Goal: Entertainment & Leisure: Consume media (video, audio)

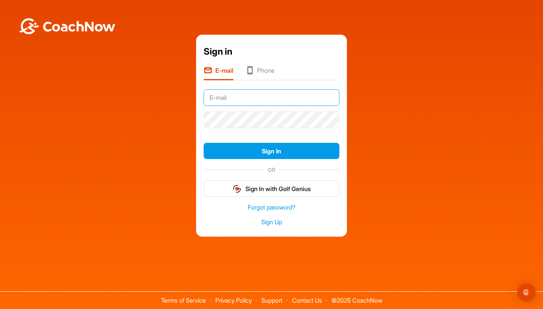
type input "[PERSON_NAME][EMAIL_ADDRESS][DOMAIN_NAME]"
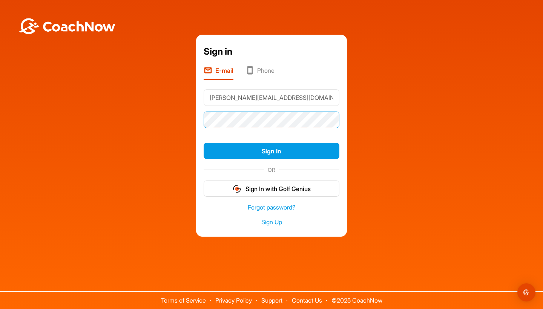
click at [271, 151] on button "Sign In" at bounding box center [272, 151] width 136 height 16
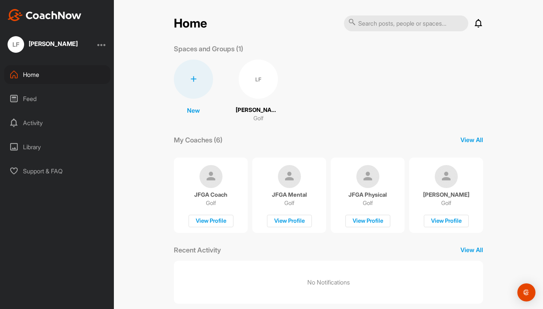
click at [272, 80] on div "LF" at bounding box center [258, 79] width 39 height 39
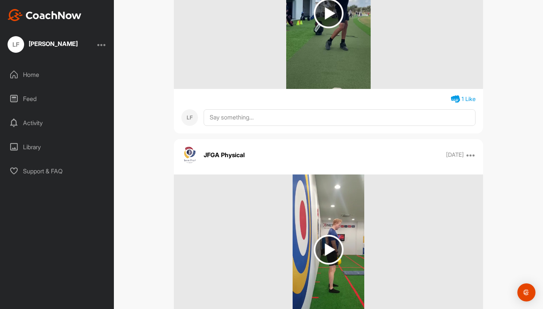
scroll to position [32269, 0]
click at [326, 28] on img at bounding box center [329, 13] width 30 height 30
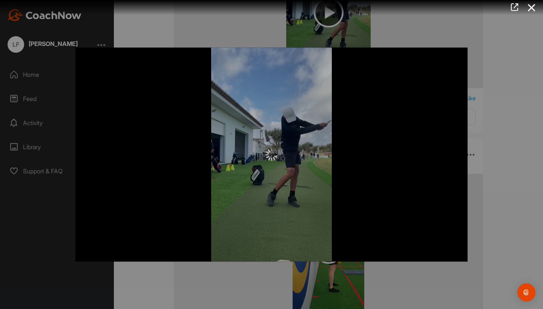
click at [266, 158] on img at bounding box center [271, 155] width 12 height 12
click at [500, 139] on div at bounding box center [271, 154] width 543 height 309
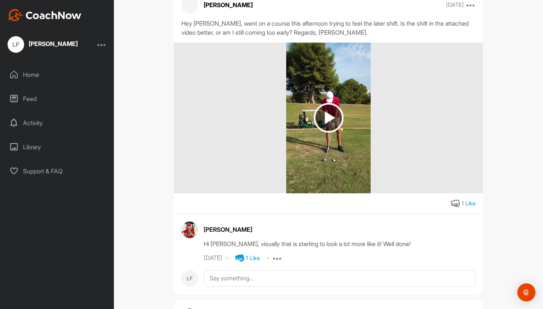
scroll to position [33398, 0]
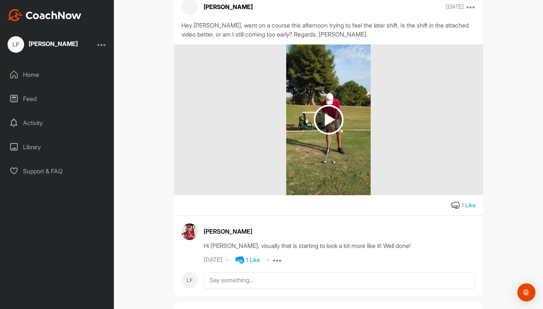
click at [333, 135] on img at bounding box center [329, 120] width 30 height 30
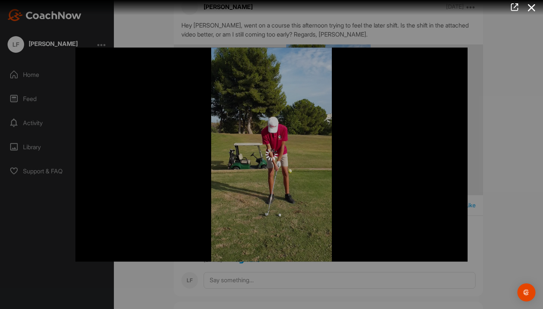
click at [267, 154] on img at bounding box center [271, 155] width 12 height 12
click at [271, 153] on img at bounding box center [271, 155] width 12 height 12
click at [515, 6] on icon at bounding box center [514, 7] width 9 height 8
click at [527, 8] on icon at bounding box center [531, 8] width 17 height 14
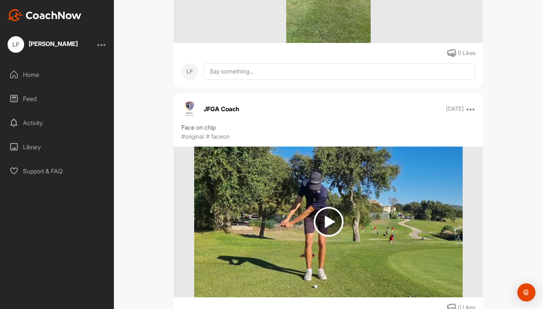
scroll to position [29036, 0]
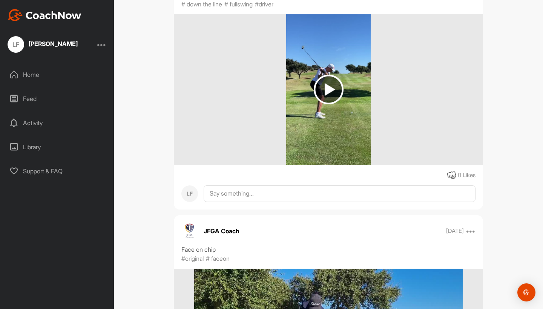
click at [323, 104] on img at bounding box center [329, 90] width 30 height 30
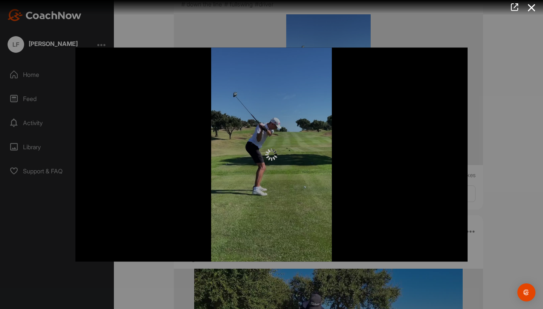
click at [469, 58] on div "Video Player is loading. Play Video Play Skip Backward Skip Forward Mute Curren…" at bounding box center [271, 154] width 407 height 229
click at [533, 8] on icon at bounding box center [531, 8] width 17 height 14
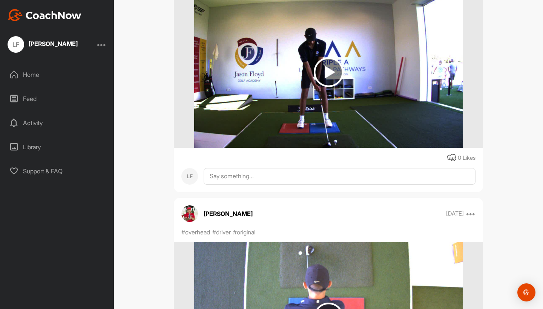
scroll to position [27025, 0]
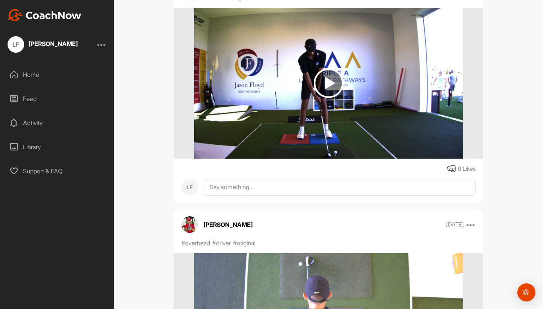
click at [314, 98] on img at bounding box center [329, 83] width 30 height 30
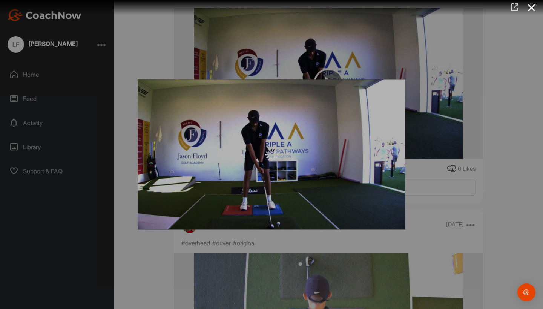
click at [515, 5] on icon at bounding box center [514, 7] width 9 height 8
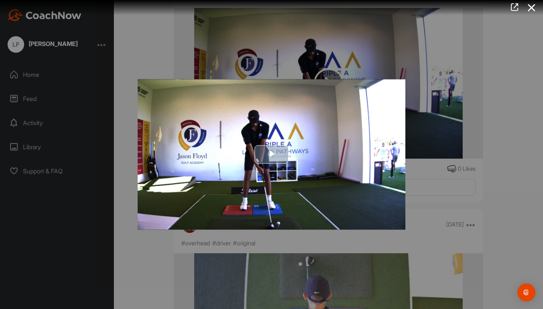
click at [340, 88] on img "Video Player" at bounding box center [272, 154] width 268 height 150
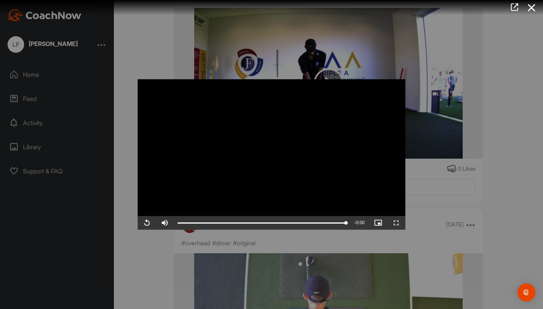
click at [270, 145] on video "Video Player" at bounding box center [272, 154] width 268 height 150
click at [147, 223] on span "Video Player" at bounding box center [147, 223] width 18 height 0
drag, startPoint x: 254, startPoint y: 224, endPoint x: 332, endPoint y: 222, distance: 77.7
click at [332, 222] on div "0:02" at bounding box center [255, 223] width 154 height 2
click at [363, 61] on div at bounding box center [271, 154] width 543 height 309
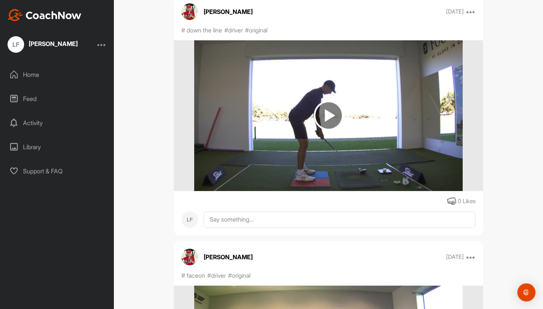
scroll to position [26746, 0]
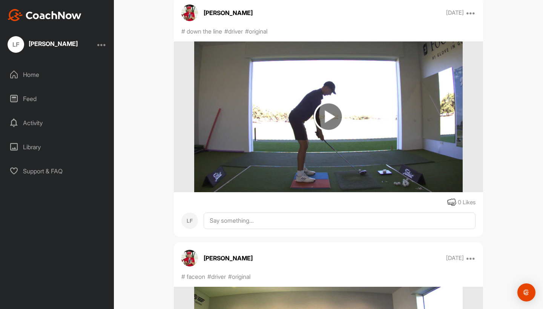
click at [334, 132] on img at bounding box center [329, 117] width 30 height 30
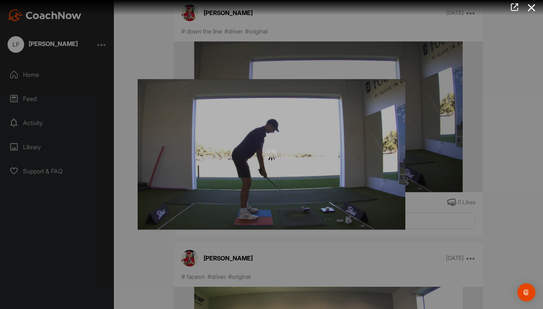
click at [277, 154] on img at bounding box center [271, 155] width 12 height 12
click at [323, 157] on div at bounding box center [272, 155] width 268 height 12
click at [322, 157] on div at bounding box center [272, 155] width 268 height 12
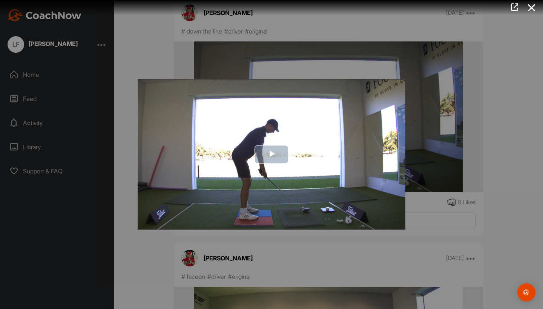
click at [351, 156] on img "Video Player" at bounding box center [272, 154] width 268 height 150
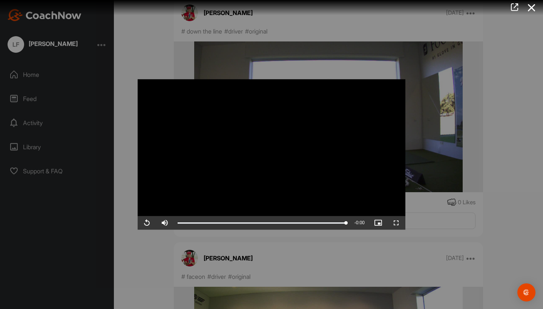
click at [432, 141] on div at bounding box center [271, 154] width 543 height 309
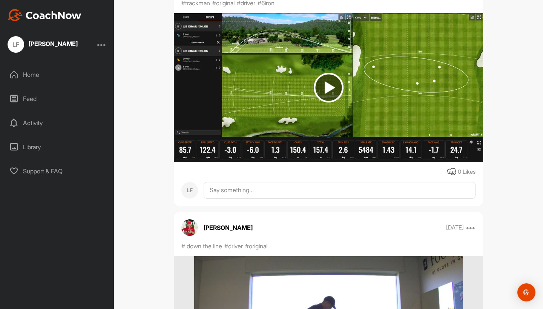
scroll to position [26520, 0]
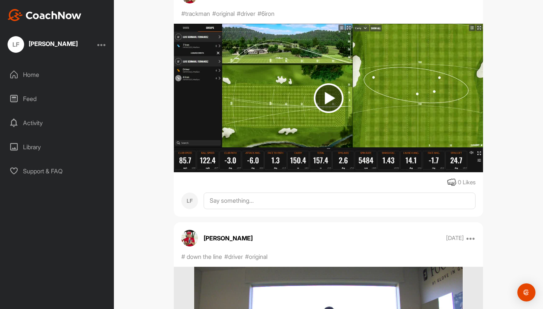
click at [337, 113] on img at bounding box center [329, 98] width 30 height 30
